Goal: Transaction & Acquisition: Book appointment/travel/reservation

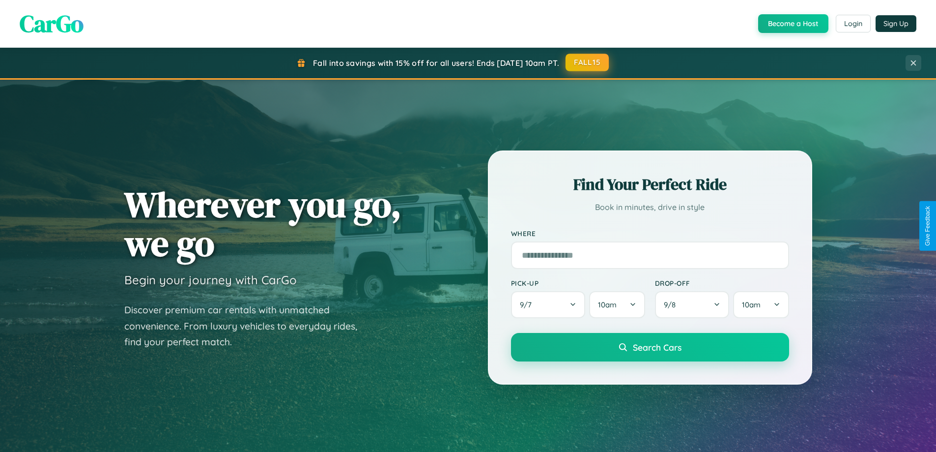
click at [588, 62] on button "FALL15" at bounding box center [587, 63] width 43 height 18
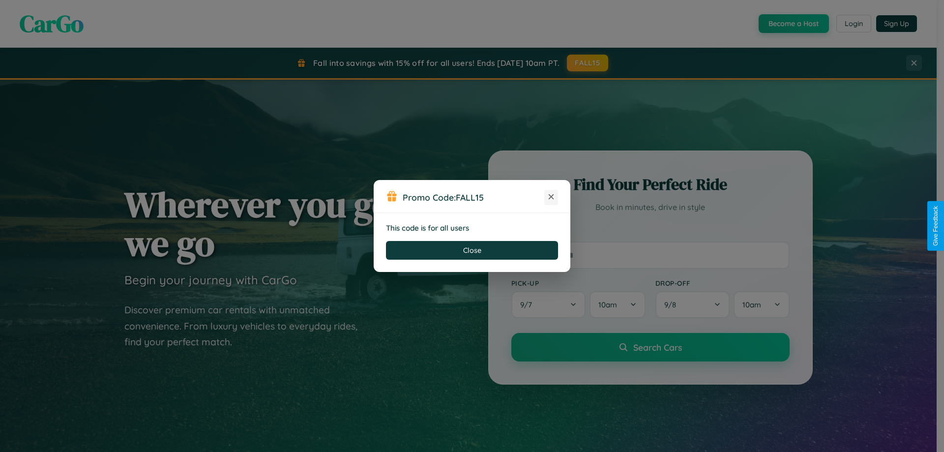
click at [551, 197] on icon at bounding box center [551, 197] width 10 height 10
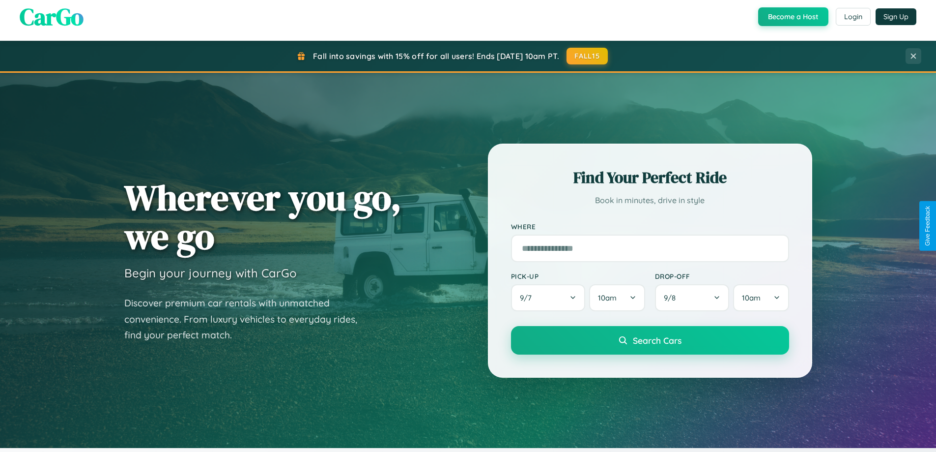
scroll to position [1579, 0]
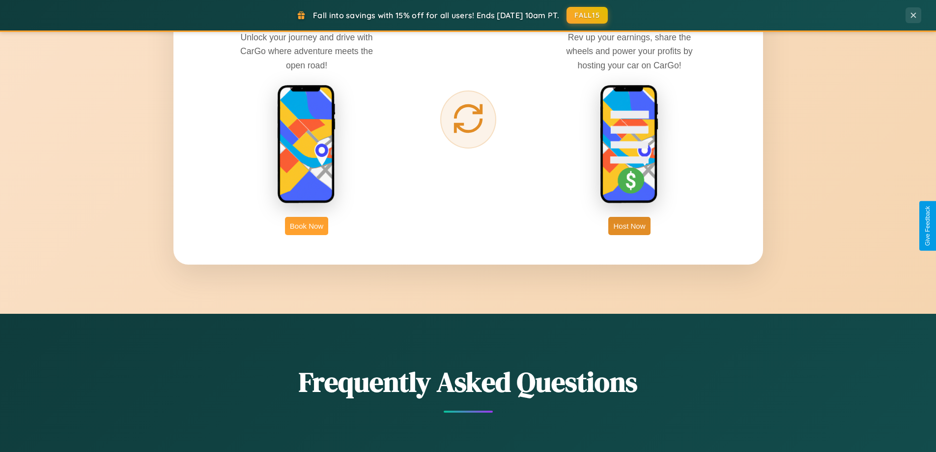
click at [307, 226] on button "Book Now" at bounding box center [306, 226] width 43 height 18
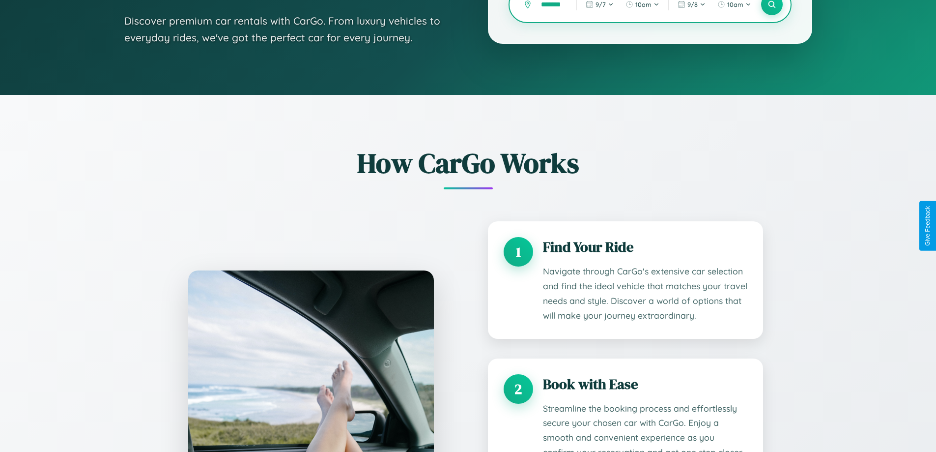
scroll to position [0, 2]
type input "*******"
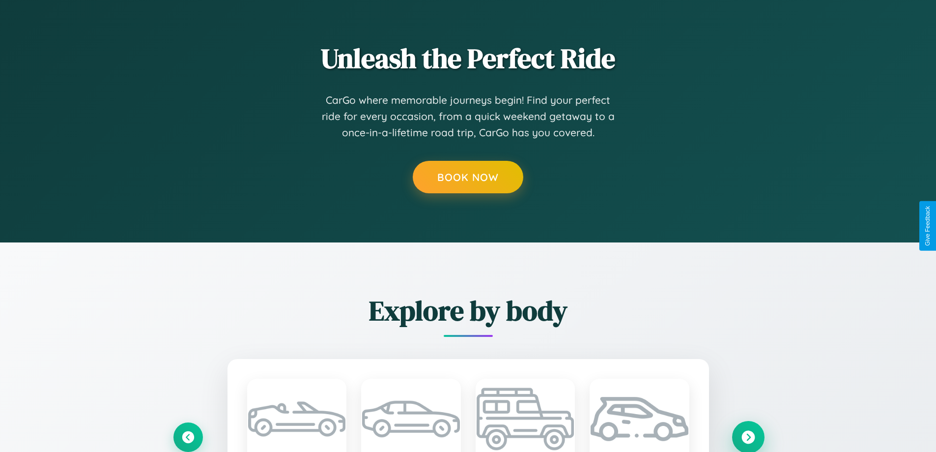
scroll to position [0, 0]
click at [748, 436] on icon at bounding box center [748, 436] width 13 height 13
